Goal: Find contact information: Find contact information

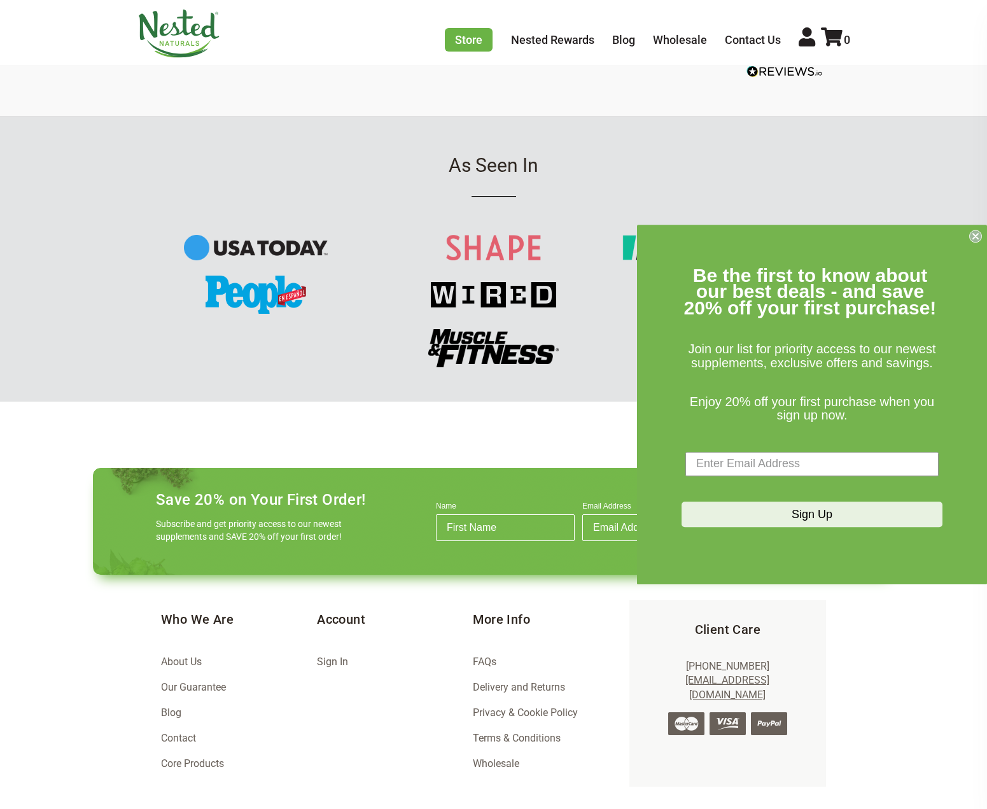
scroll to position [1485, 0]
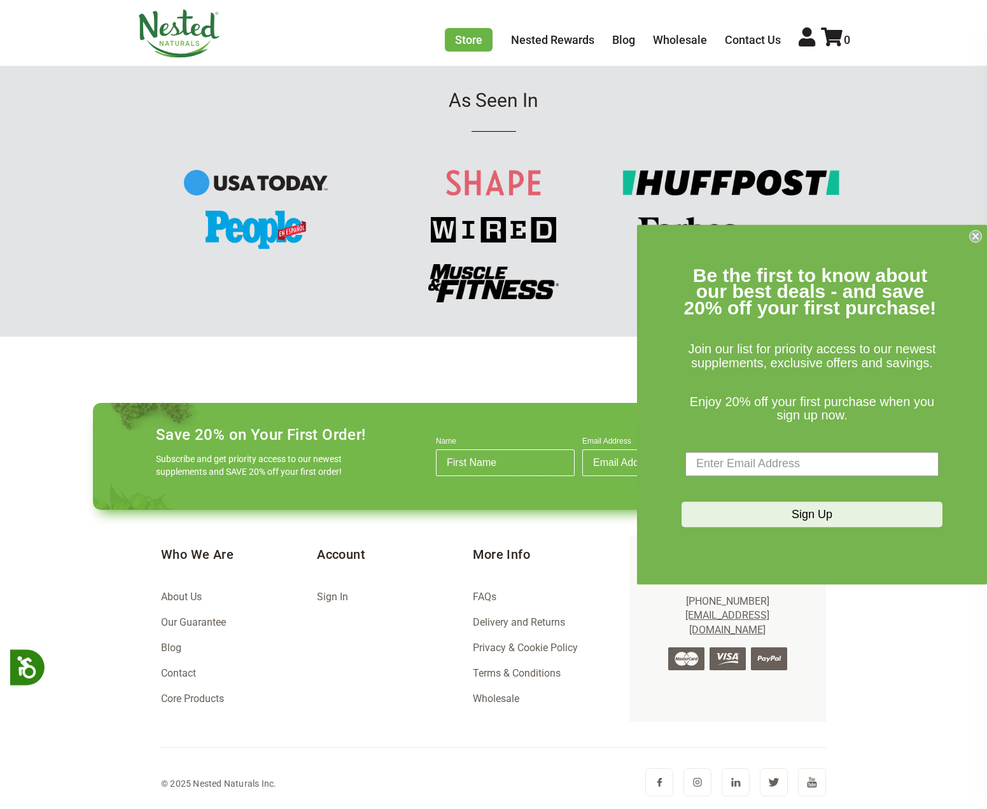
click at [119, 581] on footer "Save 20% on Your First Order! Subscribe and get priority access to our newest s…" at bounding box center [494, 601] width 823 height 417
click at [188, 675] on link "Contact" at bounding box center [178, 673] width 35 height 12
